Goal: Task Accomplishment & Management: Manage account settings

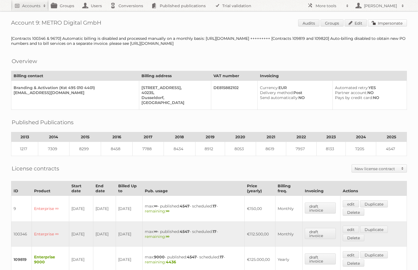
click at [372, 24] on link "Impersonate" at bounding box center [387, 22] width 39 height 7
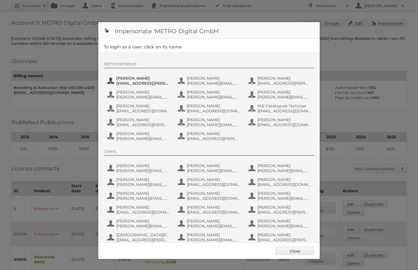
click at [133, 81] on span "Alexandra Mihalache" at bounding box center [143, 78] width 54 height 5
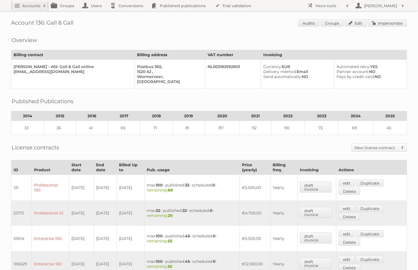
scroll to position [137, 0]
